Goal: Contribute content

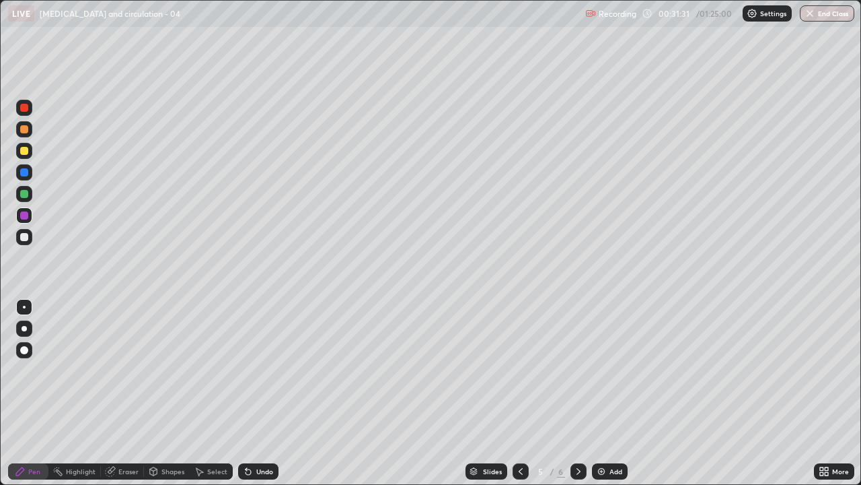
scroll to position [485, 861]
click at [577, 471] on icon at bounding box center [578, 471] width 11 height 11
click at [24, 238] on div at bounding box center [24, 237] width 8 height 8
click at [29, 201] on div at bounding box center [24, 194] width 16 height 16
click at [555, 476] on div "6 / 6" at bounding box center [549, 471] width 31 height 12
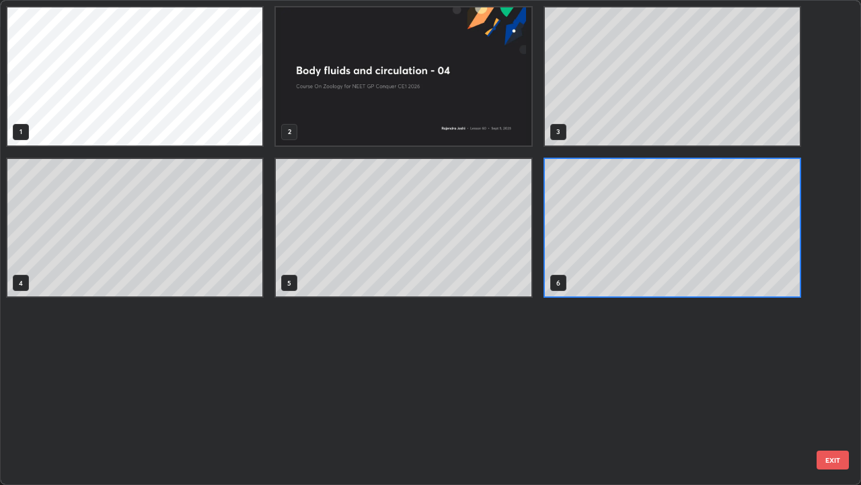
scroll to position [479, 853]
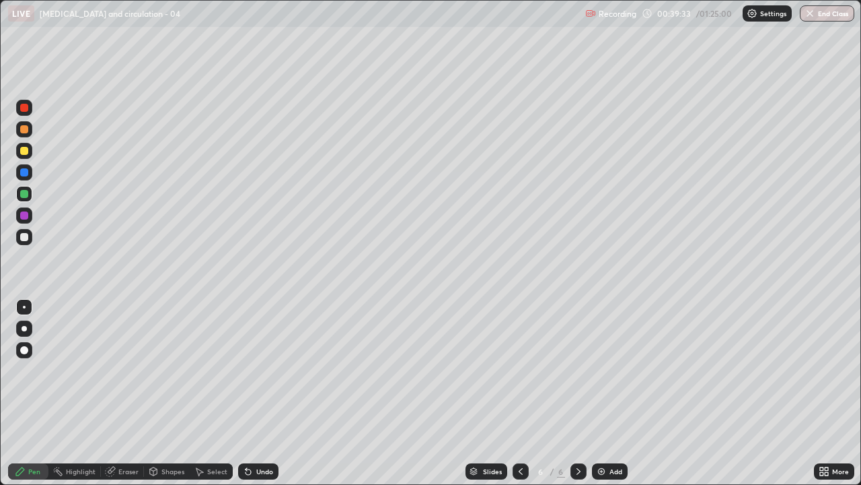
click at [325, 458] on div "Slides 6 / 6 Add" at bounding box center [547, 471] width 536 height 27
click at [408, 458] on div "Slides 6 / 6 Add" at bounding box center [547, 471] width 536 height 27
click at [427, 458] on div "Slides 6 / 6 Add" at bounding box center [547, 471] width 536 height 27
click at [596, 474] on img at bounding box center [601, 471] width 11 height 11
click at [265, 468] on div "Undo" at bounding box center [264, 471] width 17 height 7
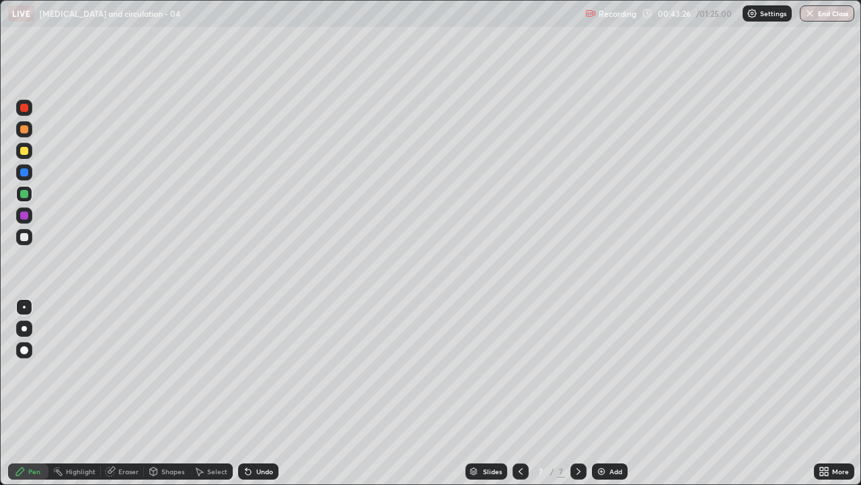
click at [260, 470] on div "Undo" at bounding box center [264, 471] width 17 height 7
click at [262, 470] on div "Undo" at bounding box center [264, 471] width 17 height 7
click at [260, 470] on div "Undo" at bounding box center [264, 471] width 17 height 7
click at [30, 235] on div at bounding box center [24, 237] width 16 height 16
click at [23, 174] on div at bounding box center [24, 172] width 8 height 8
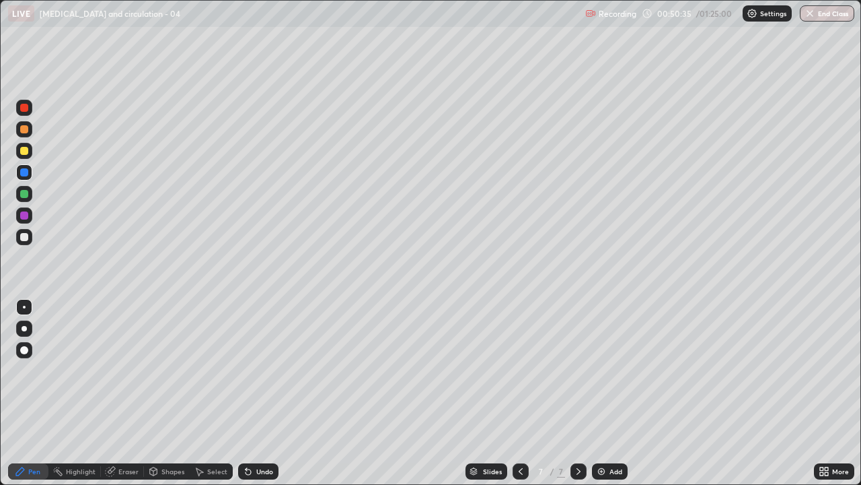
click at [601, 472] on img at bounding box center [601, 471] width 11 height 11
click at [24, 236] on div at bounding box center [24, 237] width 8 height 8
click at [262, 468] on div "Undo" at bounding box center [264, 471] width 17 height 7
click at [263, 470] on div "Undo" at bounding box center [264, 471] width 17 height 7
click at [260, 469] on div "Undo" at bounding box center [264, 471] width 17 height 7
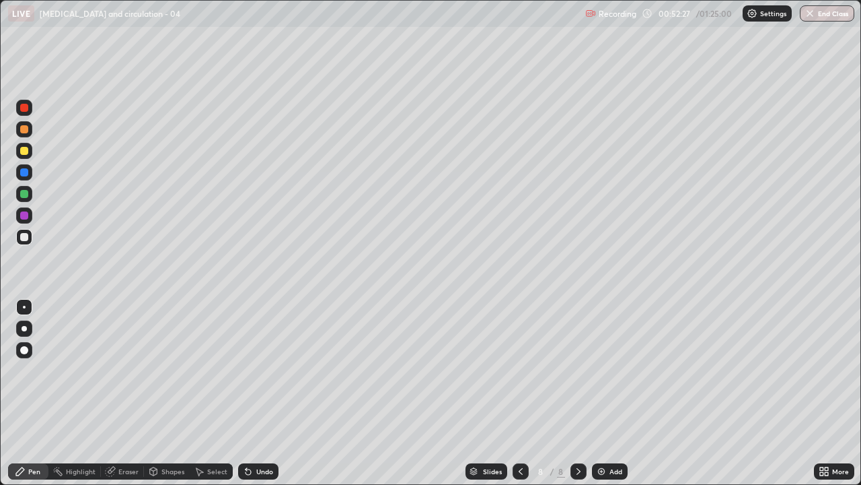
click at [262, 469] on div "Undo" at bounding box center [264, 471] width 17 height 7
click at [264, 470] on div "Undo" at bounding box center [264, 471] width 17 height 7
click at [125, 472] on div "Eraser" at bounding box center [128, 471] width 20 height 7
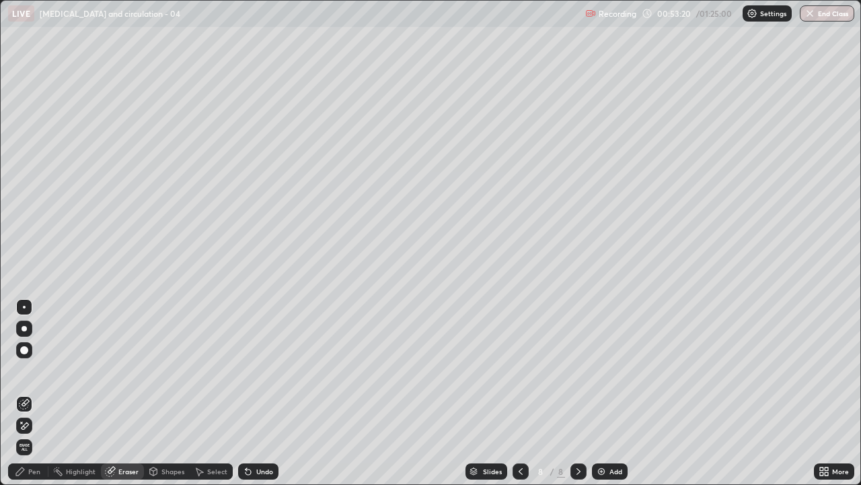
click at [79, 469] on div "Highlight" at bounding box center [81, 471] width 30 height 7
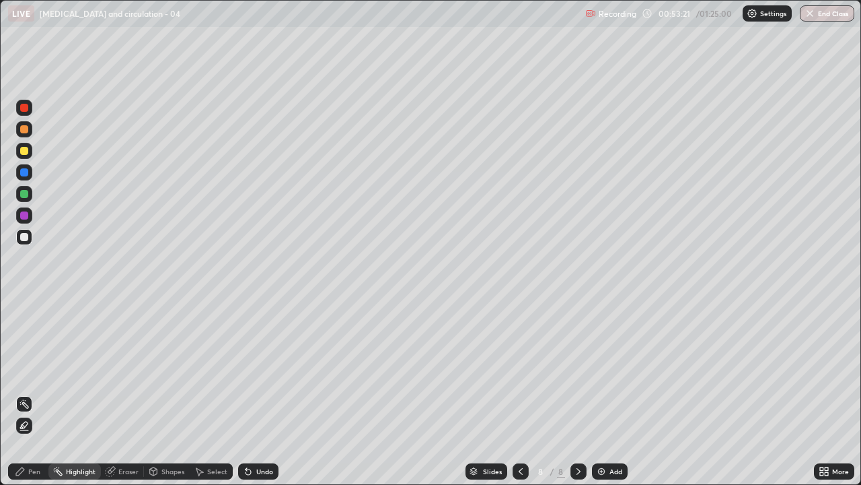
click at [38, 470] on div "Pen" at bounding box center [34, 471] width 12 height 7
click at [24, 192] on div at bounding box center [24, 194] width 8 height 8
click at [26, 151] on div at bounding box center [24, 151] width 8 height 8
click at [26, 328] on div at bounding box center [24, 328] width 5 height 5
click at [24, 307] on div at bounding box center [24, 307] width 3 height 3
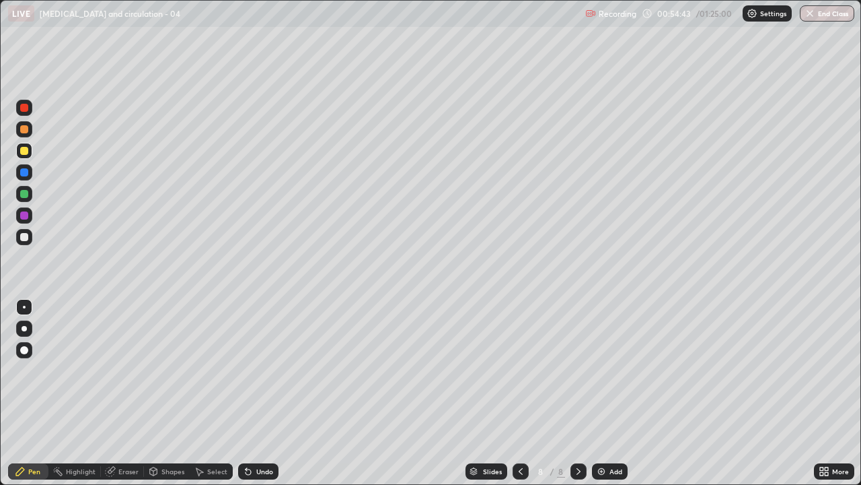
click at [25, 213] on div at bounding box center [24, 215] width 8 height 8
click at [24, 236] on div at bounding box center [24, 237] width 8 height 8
click at [120, 469] on div "Eraser" at bounding box center [128, 471] width 20 height 7
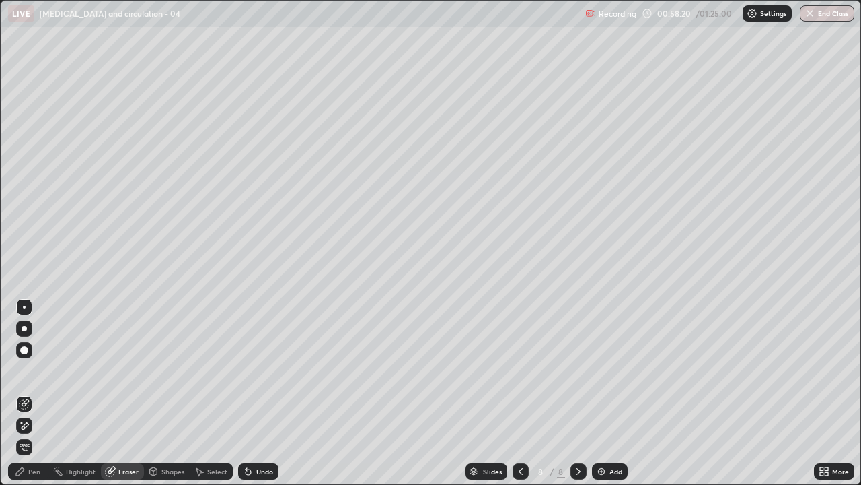
click at [34, 470] on div "Pen" at bounding box center [34, 471] width 12 height 7
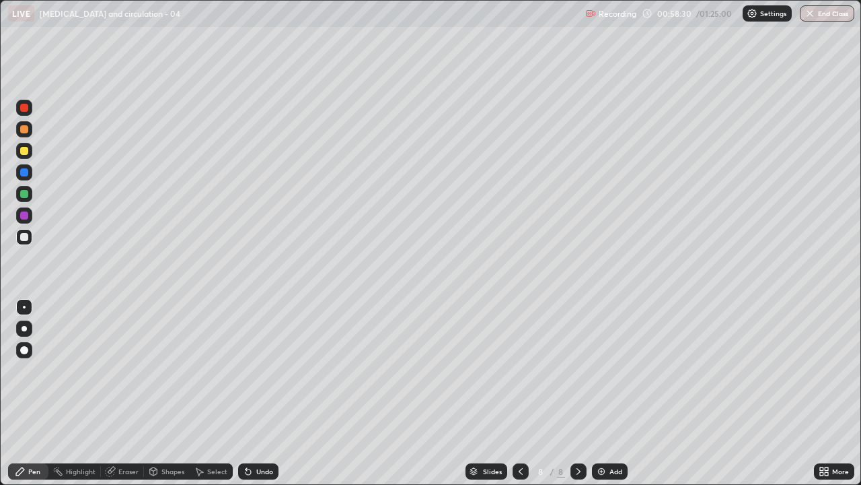
click at [121, 472] on div "Eraser" at bounding box center [128, 471] width 20 height 7
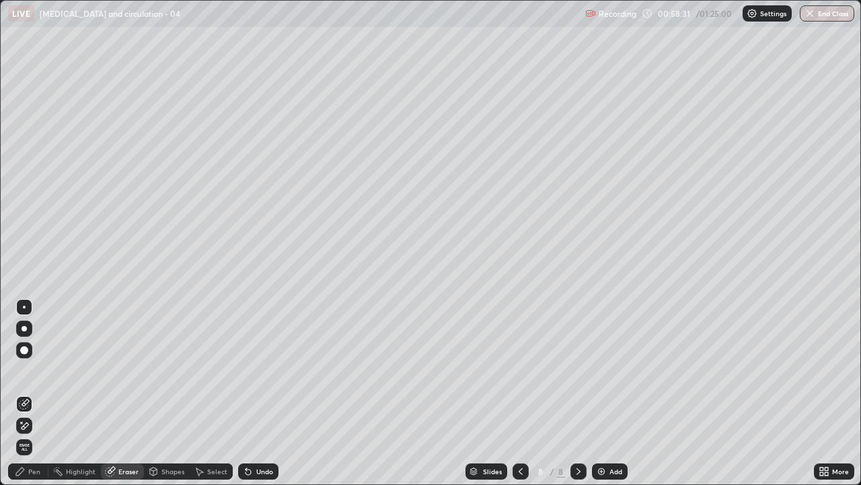
click at [123, 471] on div "Eraser" at bounding box center [128, 471] width 20 height 7
click at [122, 473] on div "Eraser" at bounding box center [128, 471] width 20 height 7
click at [122, 468] on div "Eraser" at bounding box center [128, 471] width 20 height 7
click at [38, 471] on div "Pen" at bounding box center [34, 471] width 12 height 7
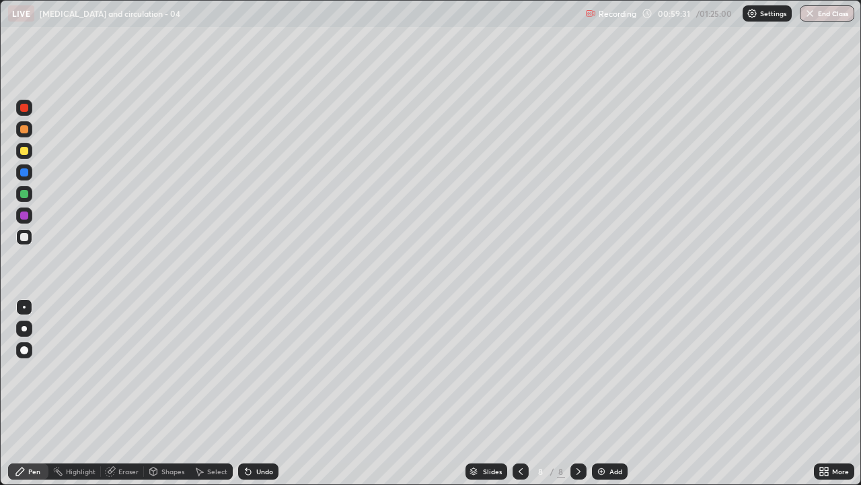
click at [605, 471] on img at bounding box center [601, 471] width 11 height 11
click at [113, 472] on icon at bounding box center [110, 471] width 9 height 9
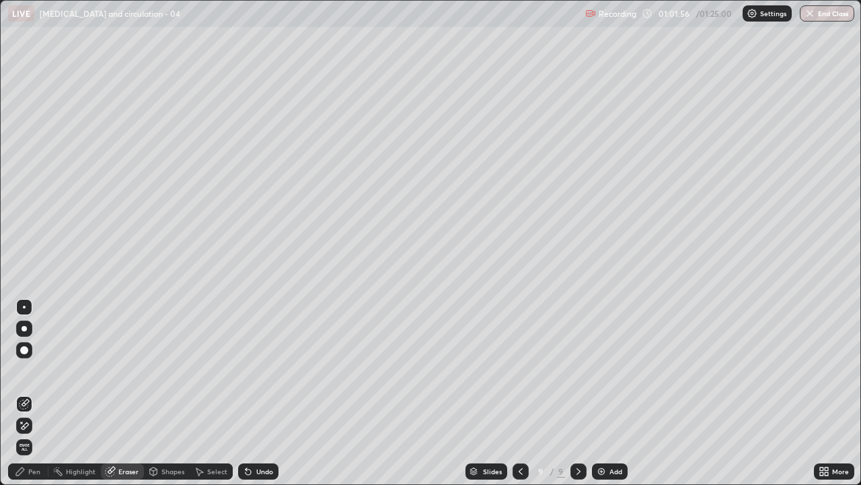
click at [21, 470] on icon at bounding box center [20, 471] width 8 height 8
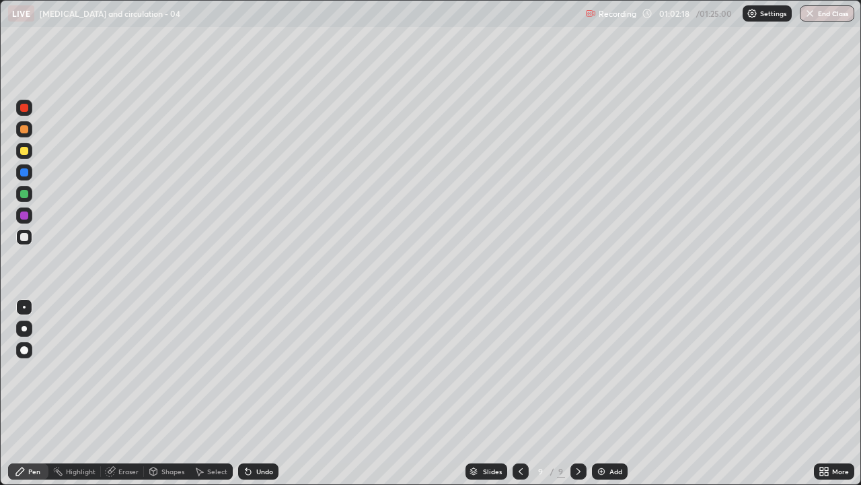
click at [24, 217] on div at bounding box center [24, 215] width 8 height 8
click at [256, 473] on div "Undo" at bounding box center [264, 471] width 17 height 7
click at [256, 474] on div "Undo" at bounding box center [264, 471] width 17 height 7
click at [22, 195] on div at bounding box center [24, 194] width 8 height 8
click at [606, 471] on div "Add" at bounding box center [610, 471] width 36 height 16
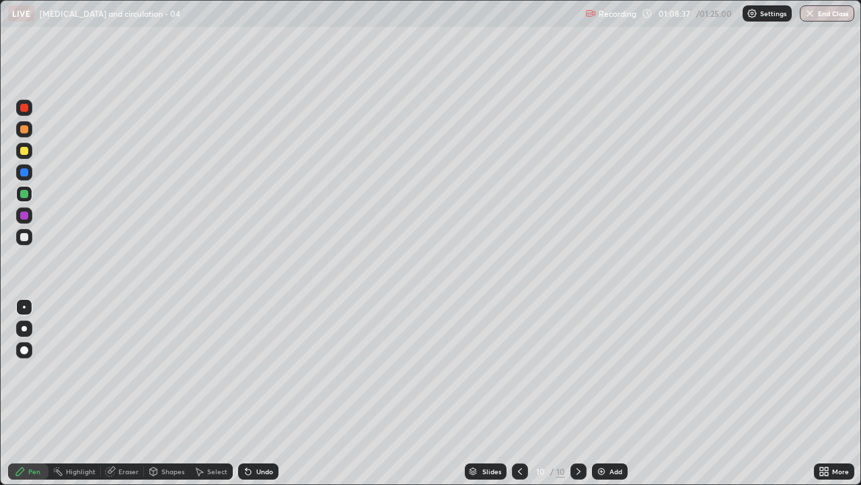
click at [614, 472] on div "Add" at bounding box center [616, 471] width 13 height 7
click at [615, 472] on div "Add" at bounding box center [616, 471] width 13 height 7
click at [603, 474] on img at bounding box center [601, 471] width 11 height 11
click at [21, 217] on div at bounding box center [24, 215] width 8 height 8
click at [23, 173] on div at bounding box center [24, 172] width 8 height 8
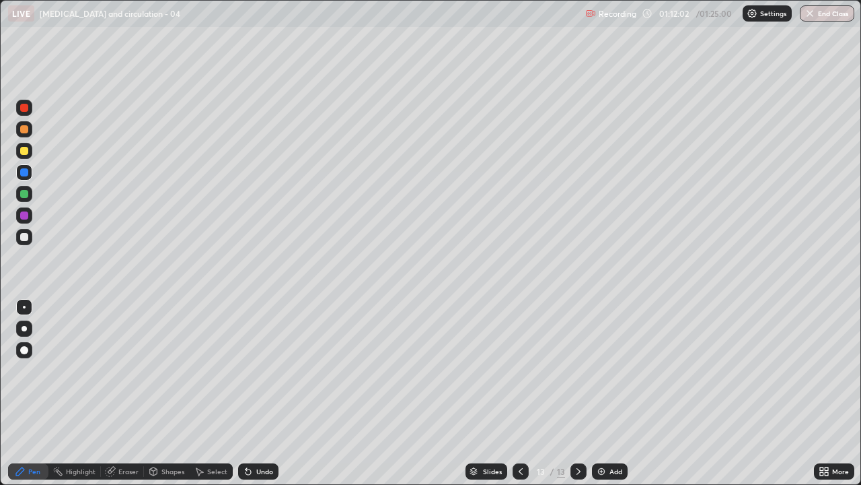
click at [681, 458] on div "Slides 13 / 13 Add" at bounding box center [547, 471] width 536 height 27
click at [730, 458] on div "Slides 13 / 13 Add" at bounding box center [547, 471] width 536 height 27
click at [474, 264] on button "Undo" at bounding box center [466, 272] width 39 height 16
click at [24, 194] on div at bounding box center [24, 194] width 8 height 8
click at [513, 470] on div at bounding box center [521, 471] width 16 height 16
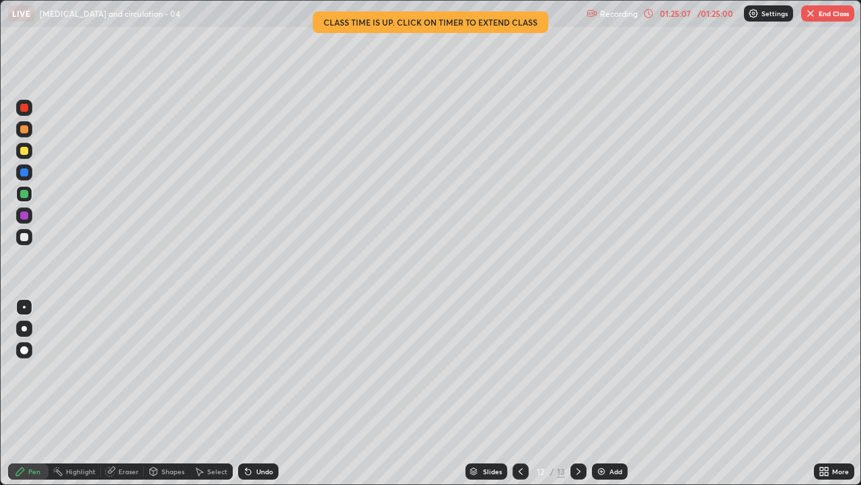
click at [26, 122] on div at bounding box center [24, 129] width 16 height 16
click at [22, 109] on div at bounding box center [24, 108] width 8 height 8
click at [830, 20] on button "End Class" at bounding box center [827, 13] width 53 height 16
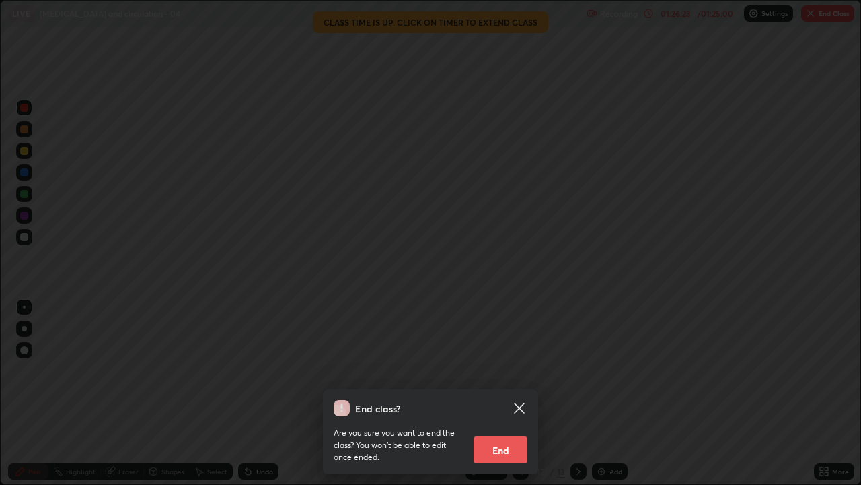
click at [503, 448] on button "End" at bounding box center [501, 449] width 54 height 27
